Goal: Task Accomplishment & Management: Manage account settings

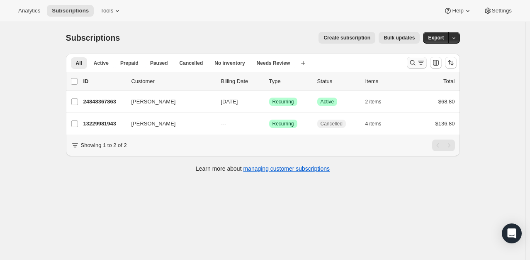
click at [416, 62] on icon "Search and filter results" at bounding box center [412, 62] width 8 height 8
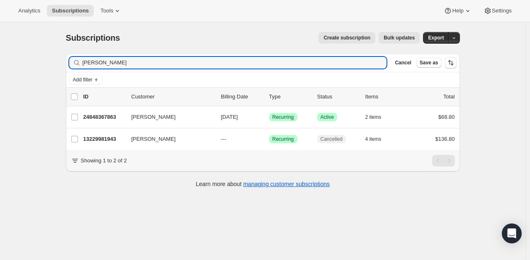
drag, startPoint x: 149, startPoint y: 66, endPoint x: -85, endPoint y: 78, distance: 233.8
click at [0, 78] on html "Analytics Subscriptions Tools Help Settings Skip to content Subscriptions. This…" at bounding box center [265, 130] width 530 height 260
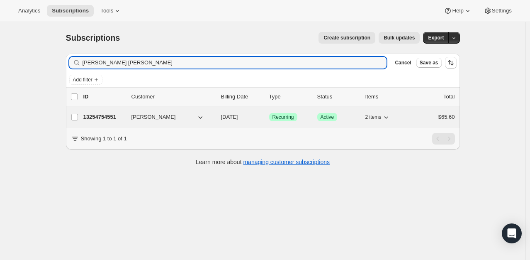
type input "leila sal"
click at [92, 114] on p "13254754551" at bounding box center [103, 117] width 41 height 8
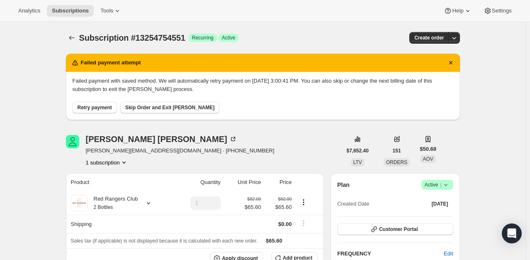
click at [96, 109] on span "Retry payment" at bounding box center [95, 107] width 34 height 7
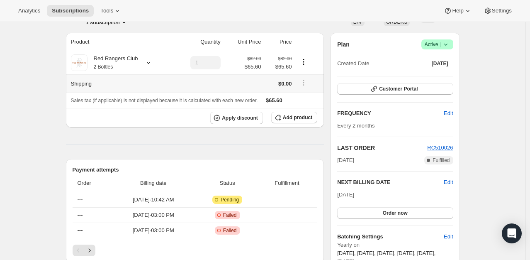
scroll to position [124, 0]
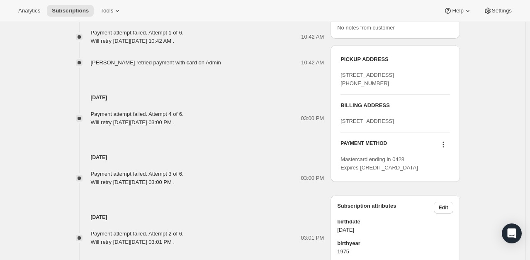
scroll to position [456, 0]
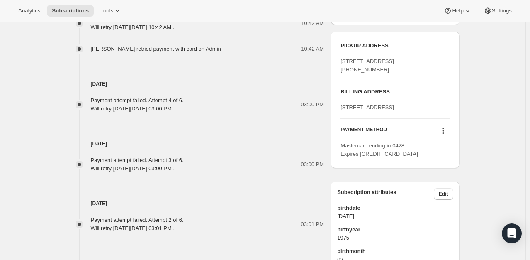
click at [444, 129] on icon at bounding box center [442, 128] width 1 height 1
click at [463, 188] on span "Send link to update card" at bounding box center [445, 187] width 58 height 6
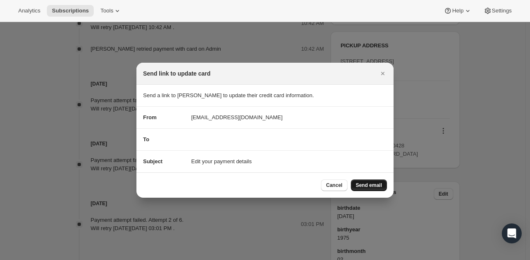
click at [370, 187] on span "Send email" at bounding box center [369, 185] width 26 height 7
